Goal: Find specific page/section: Find specific page/section

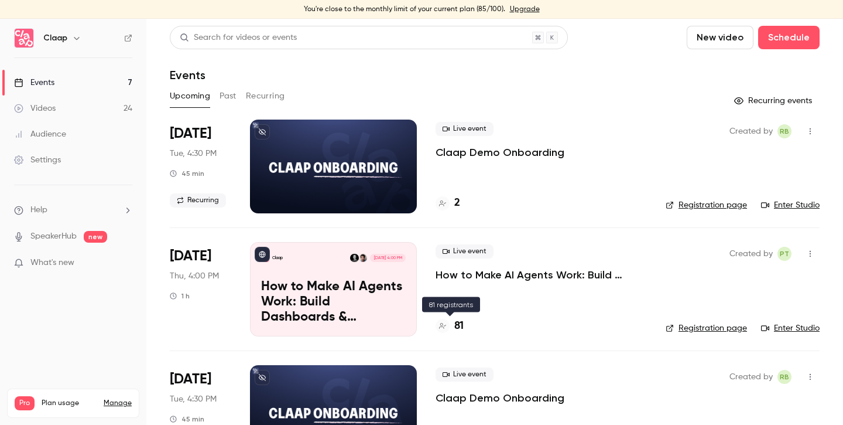
click at [461, 330] on h4 "81" at bounding box center [458, 326] width 9 height 16
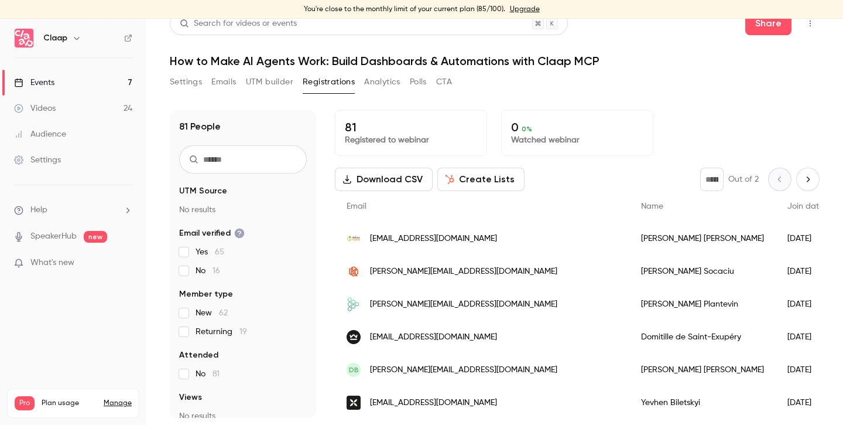
click at [52, 78] on div "Events" at bounding box center [34, 83] width 40 height 12
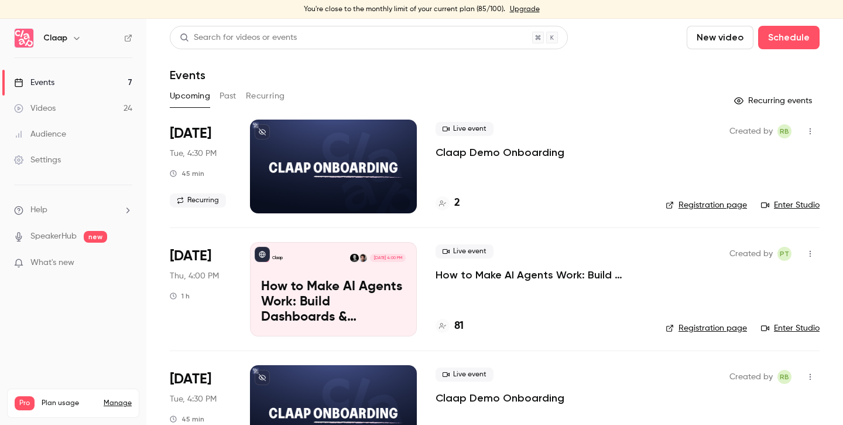
click at [460, 204] on div "2" at bounding box center [541, 203] width 211 height 16
click at [455, 204] on h4 "2" at bounding box center [457, 203] width 6 height 16
